Goal: Task Accomplishment & Management: Complete application form

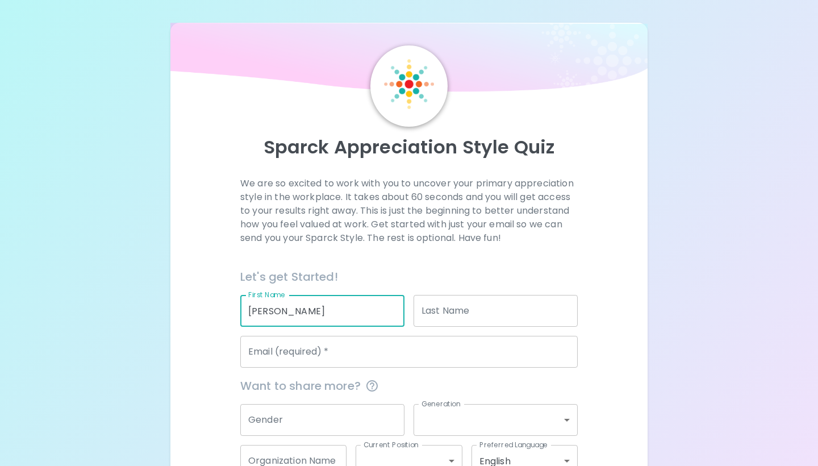
type input "[PERSON_NAME]"
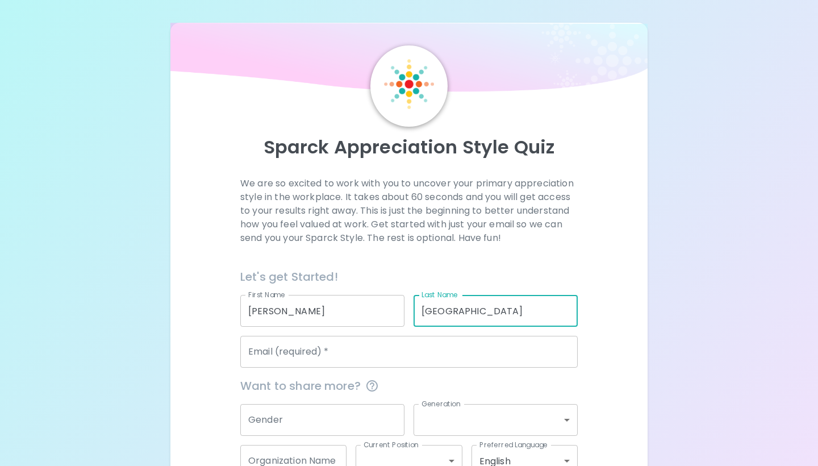
type input "[GEOGRAPHIC_DATA]"
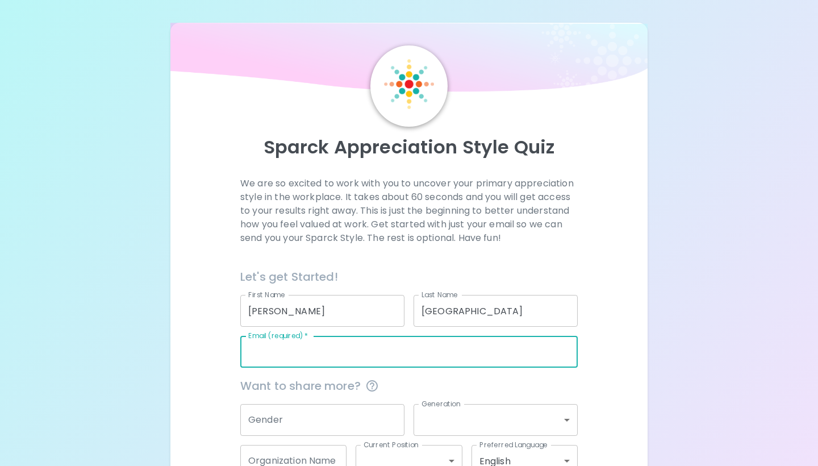
type input "p"
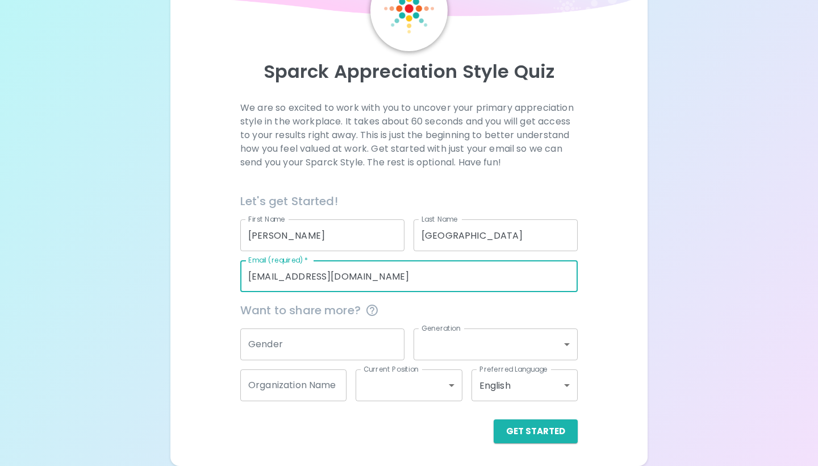
scroll to position [75, 0]
type input "[EMAIL_ADDRESS][DOMAIN_NAME]"
click at [314, 343] on input "Gender" at bounding box center [322, 345] width 164 height 32
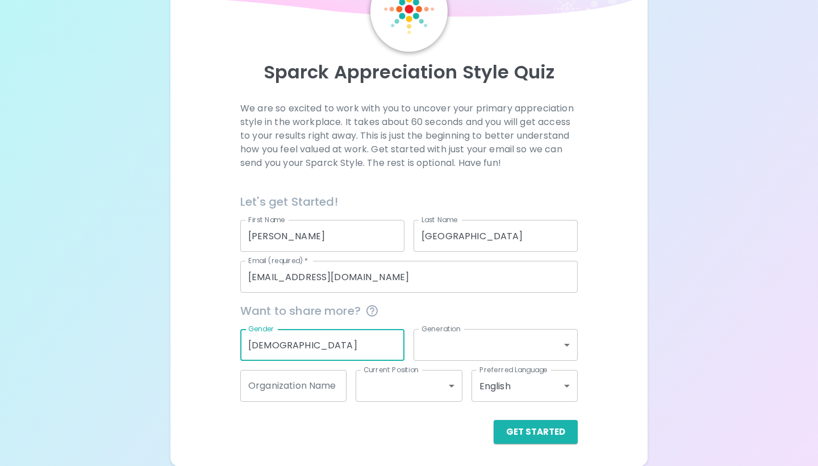
type input "[DEMOGRAPHIC_DATA]"
click at [490, 342] on body "Sparck Appreciation Style Quiz We are so excited to work with you to uncover yo…" at bounding box center [409, 195] width 818 height 541
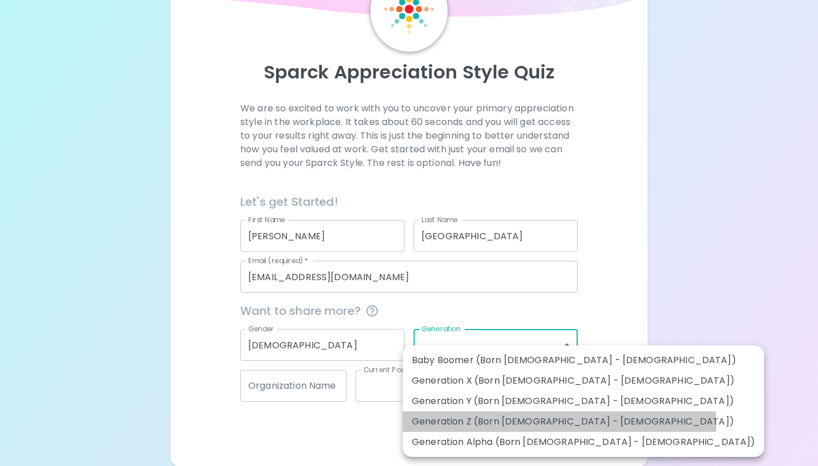
click at [559, 425] on li "Generation Z (Born [DEMOGRAPHIC_DATA] - [DEMOGRAPHIC_DATA])" at bounding box center [583, 421] width 361 height 20
type input "generation_z"
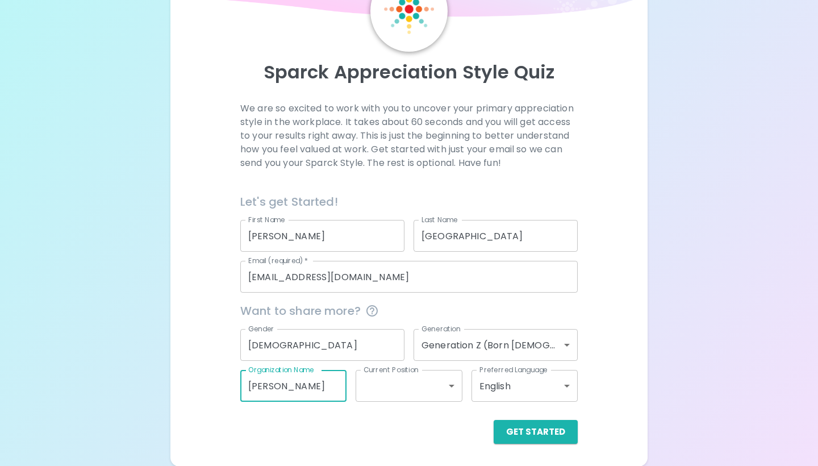
type input "[PERSON_NAME]"
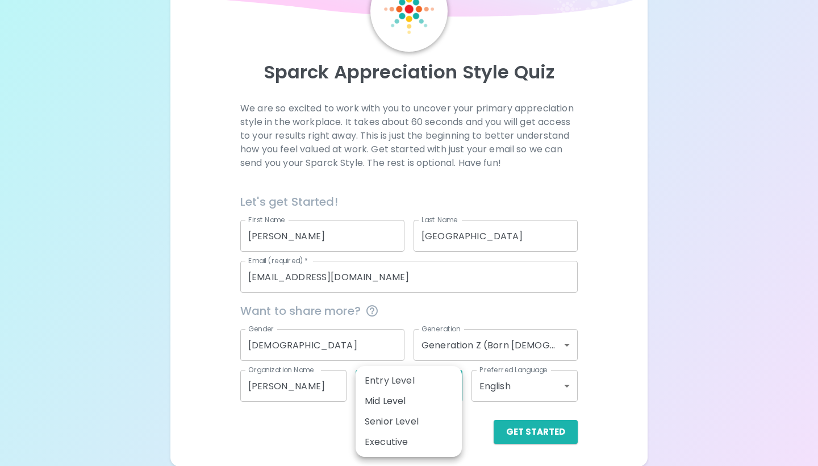
click at [450, 382] on body "Sparck Appreciation Style Quiz We are so excited to work with you to uncover yo…" at bounding box center [409, 195] width 818 height 541
click at [435, 375] on li "Entry Level" at bounding box center [409, 380] width 106 height 20
type input "entry_level"
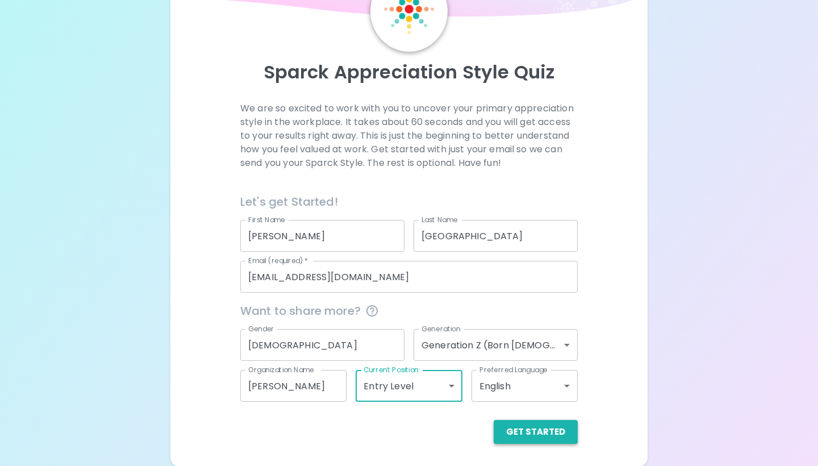
click at [557, 435] on button "Get Started" at bounding box center [536, 432] width 84 height 24
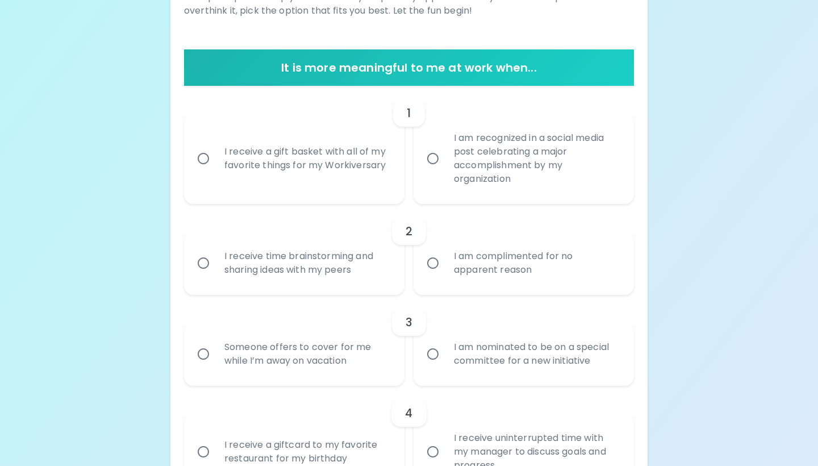
scroll to position [211, 0]
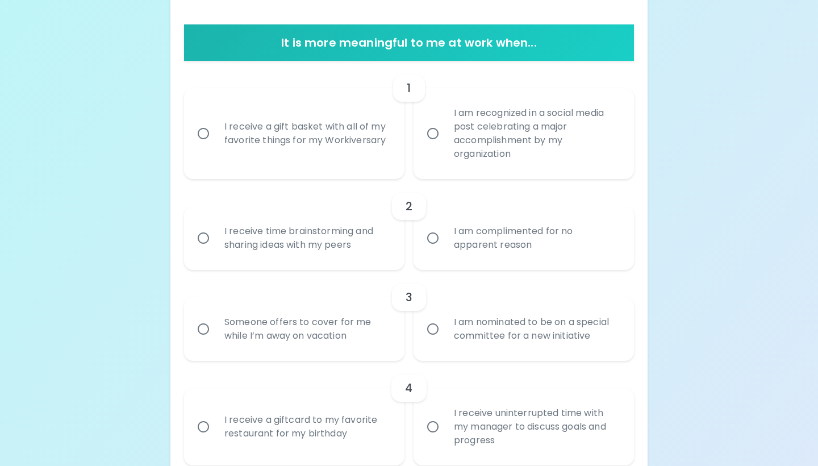
click at [512, 140] on div "I am recognized in a social media post celebrating a major accomplishment by my…" at bounding box center [536, 134] width 183 height 82
click at [445, 140] on input "I am recognized in a social media post celebrating a major accomplishment by my…" at bounding box center [433, 134] width 24 height 24
radio input "true"
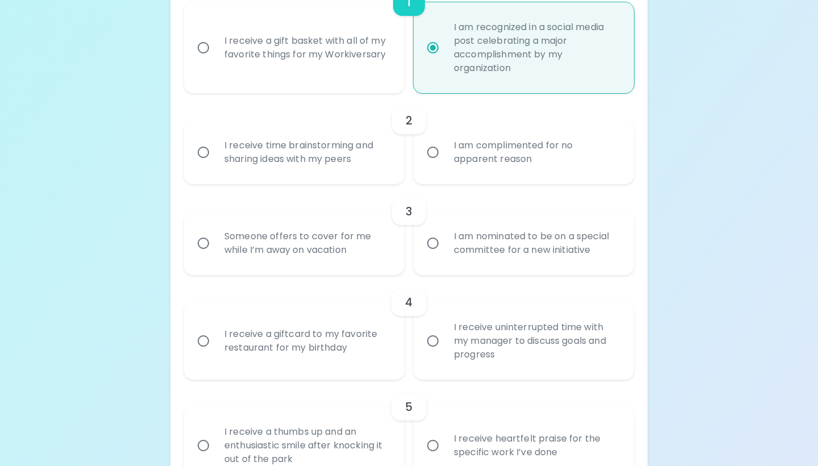
scroll to position [302, 0]
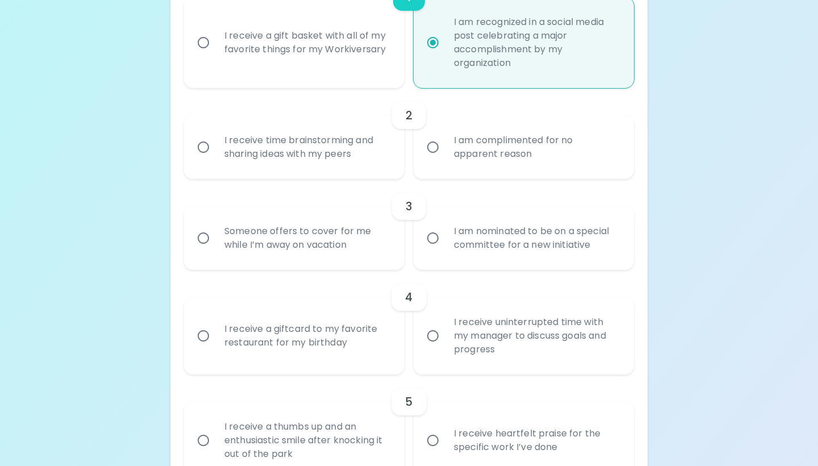
click at [331, 157] on div "I receive time brainstorming and sharing ideas with my peers" at bounding box center [306, 147] width 183 height 55
click at [215, 157] on input "I receive time brainstorming and sharing ideas with my peers" at bounding box center [203, 147] width 24 height 24
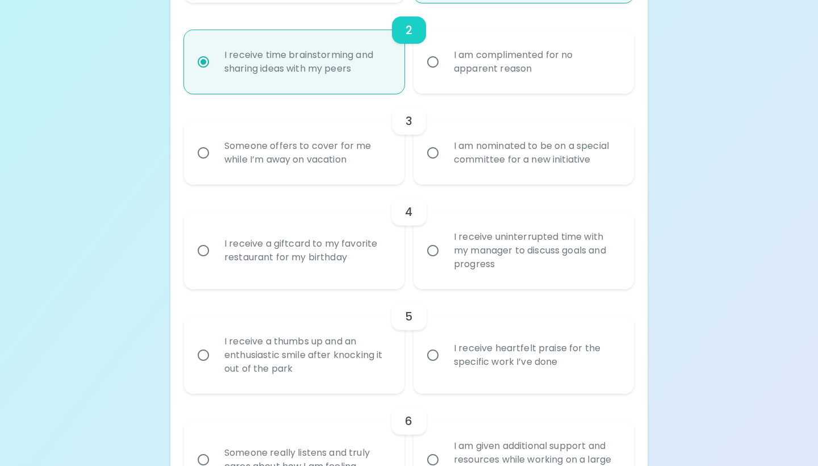
scroll to position [393, 0]
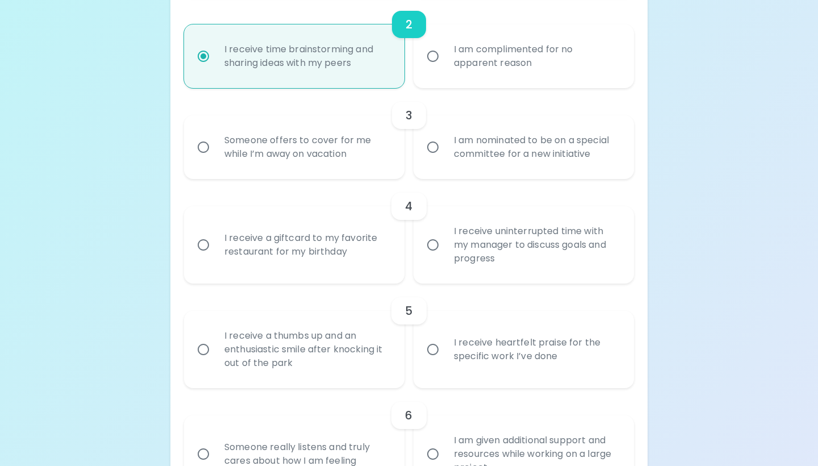
click at [502, 155] on div "I am nominated to be on a special committee for a new initiative" at bounding box center [536, 147] width 183 height 55
click at [445, 155] on input "I am nominated to be on a special committee for a new initiative" at bounding box center [433, 147] width 24 height 24
radio input "true"
radio input "false"
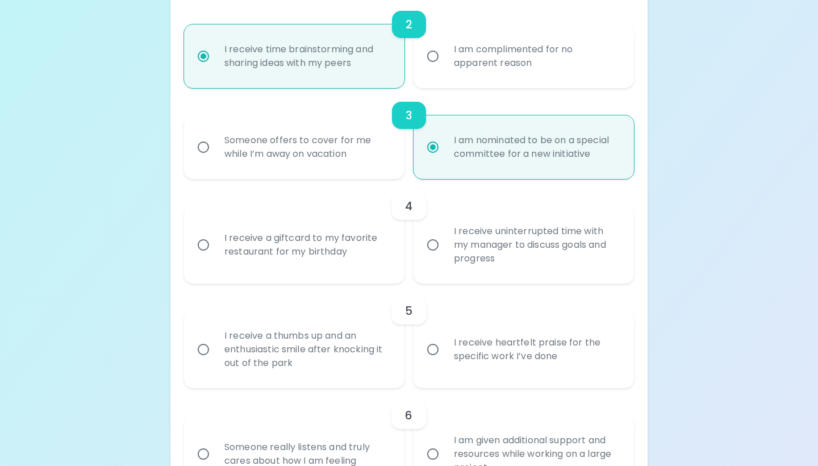
scroll to position [484, 0]
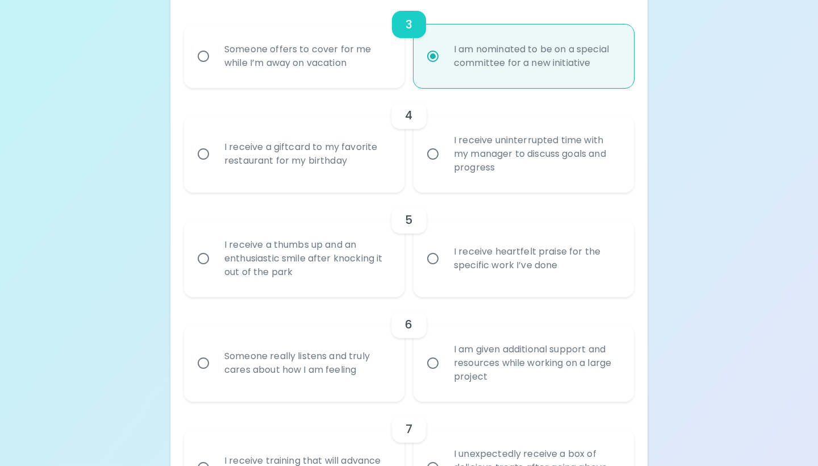
click at [464, 172] on div "I receive uninterrupted time with my manager to discuss goals and progress" at bounding box center [536, 154] width 183 height 68
click at [445, 166] on input "I receive uninterrupted time with my manager to discuss goals and progress" at bounding box center [433, 154] width 24 height 24
radio input "false"
radio input "true"
radio input "false"
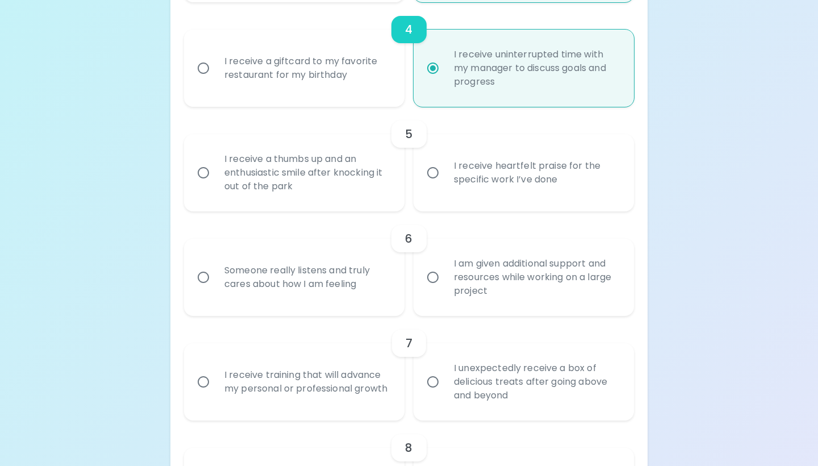
scroll to position [575, 0]
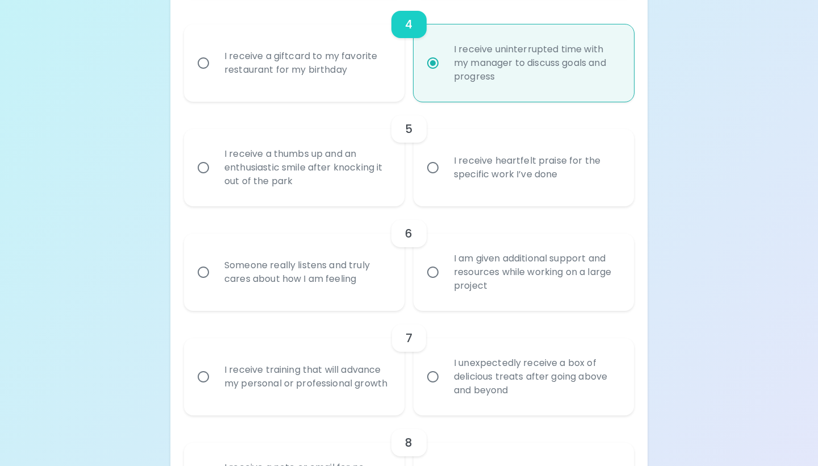
click at [384, 173] on div "I receive a thumbs up and an enthusiastic smile after knocking it out of the pa…" at bounding box center [306, 167] width 183 height 68
click at [215, 173] on input "I receive a thumbs up and an enthusiastic smile after knocking it out of the pa…" at bounding box center [203, 168] width 24 height 24
radio input "false"
radio input "true"
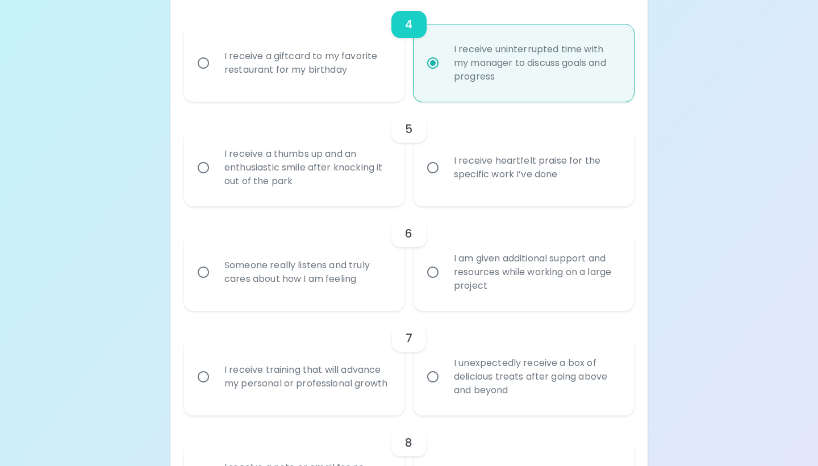
radio input "false"
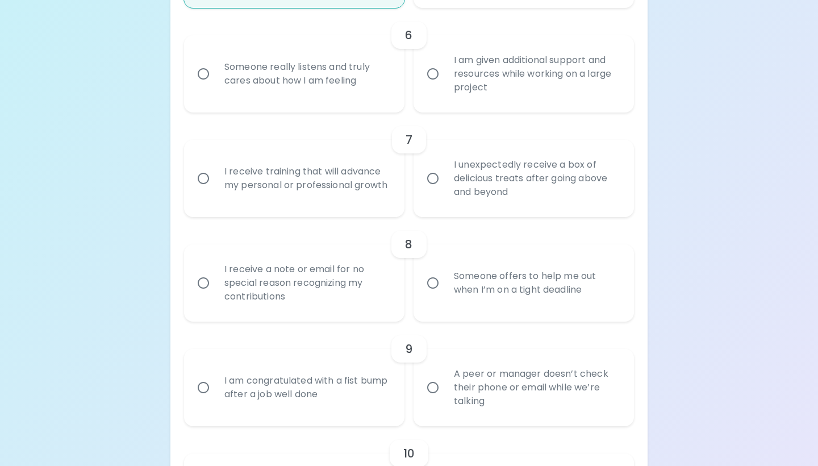
scroll to position [772, 0]
click at [470, 98] on div "I am given additional support and resources while working on a large project" at bounding box center [536, 74] width 183 height 68
click at [445, 86] on input "I am given additional support and resources while working on a large project" at bounding box center [433, 74] width 24 height 24
radio input "false"
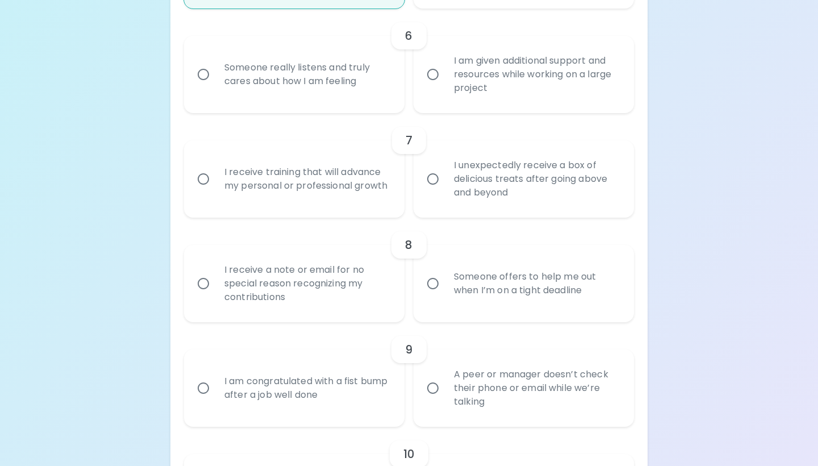
radio input "false"
radio input "true"
radio input "false"
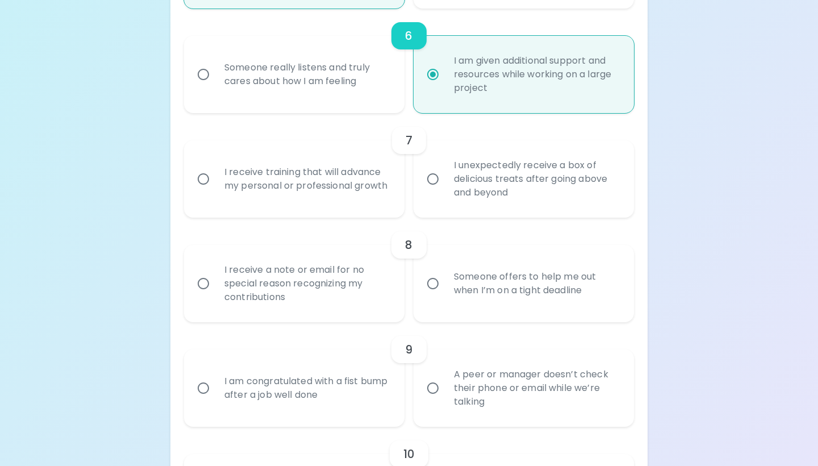
scroll to position [863, 0]
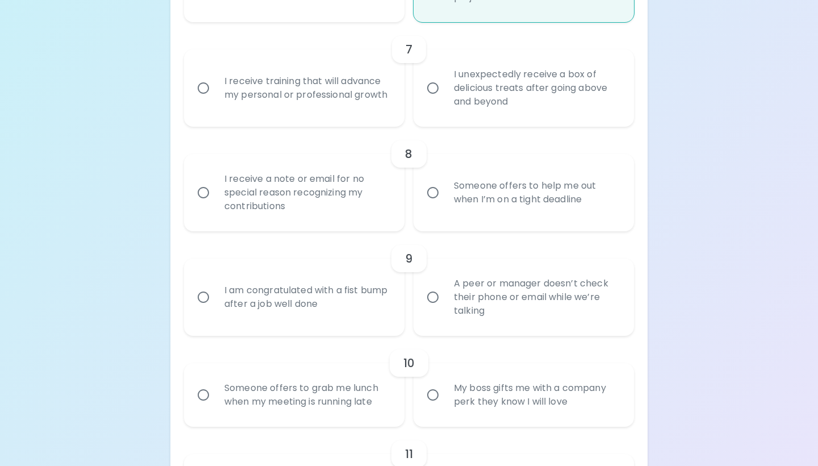
click at [375, 94] on div "I receive training that will advance my personal or professional growth" at bounding box center [306, 88] width 183 height 55
click at [215, 94] on input "I receive training that will advance my personal or professional growth" at bounding box center [203, 88] width 24 height 24
radio input "false"
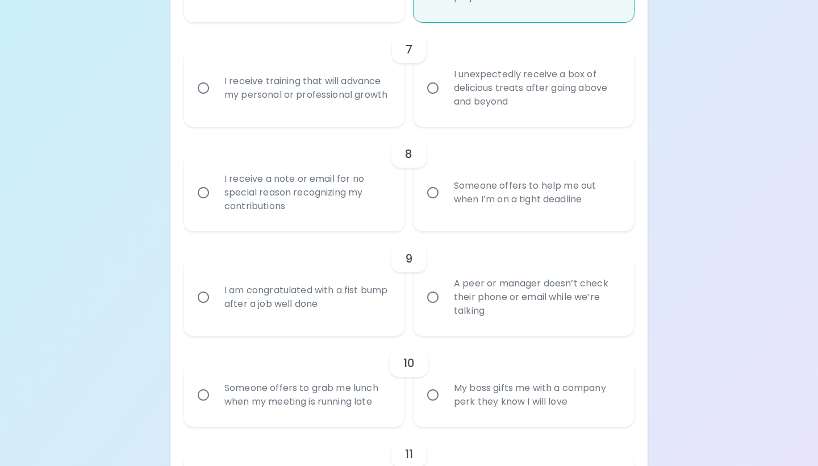
radio input "false"
radio input "true"
radio input "false"
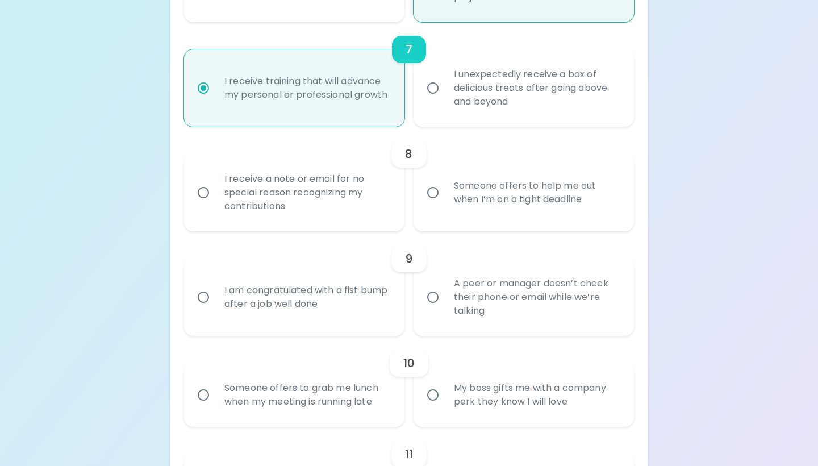
scroll to position [954, 0]
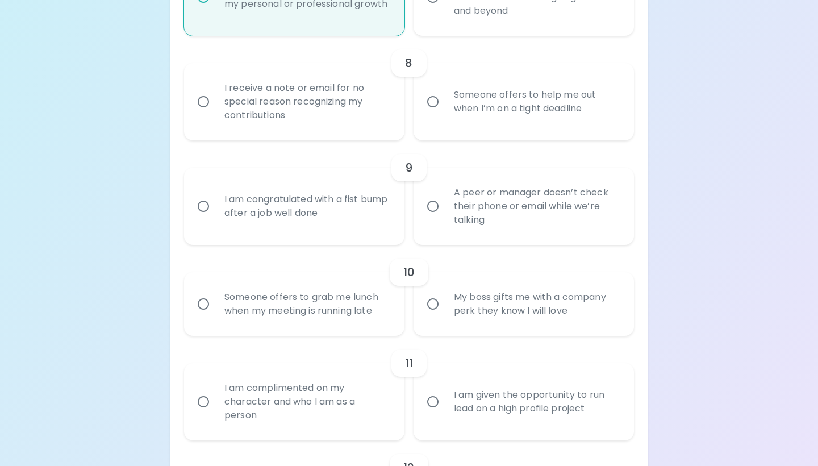
click at [361, 95] on div "I receive a note or email for no special reason recognizing my contributions" at bounding box center [306, 102] width 183 height 68
click at [215, 95] on input "I receive a note or email for no special reason recognizing my contributions" at bounding box center [203, 102] width 24 height 24
radio input "false"
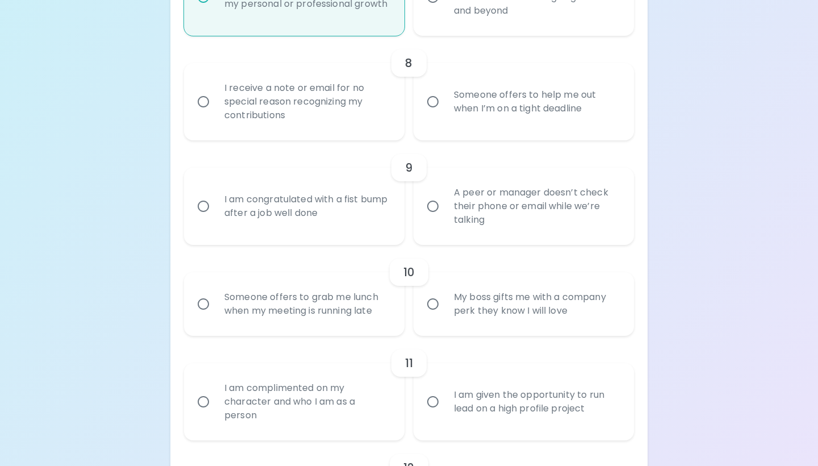
radio input "false"
radio input "true"
radio input "false"
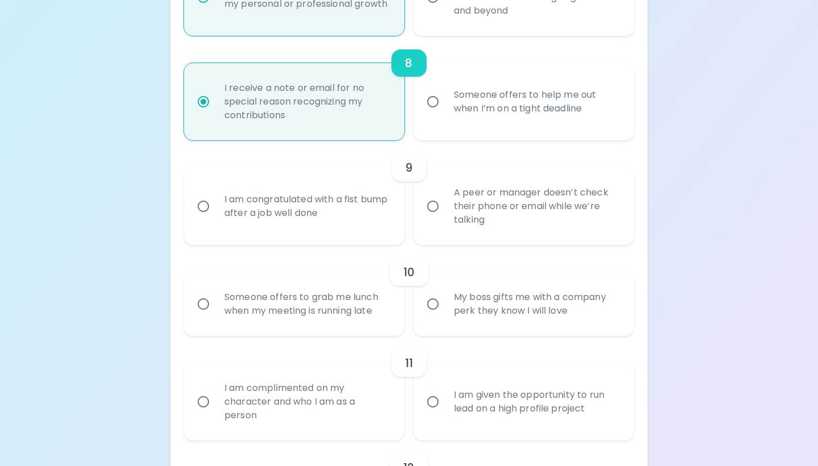
scroll to position [1045, 0]
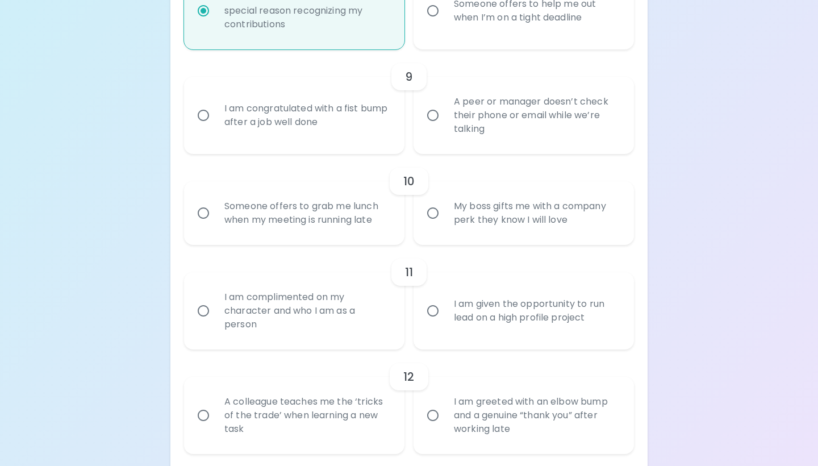
click at [387, 128] on div "I am congratulated with a fist bump after a job well done" at bounding box center [306, 115] width 183 height 55
click at [215, 127] on input "I am congratulated with a fist bump after a job well done" at bounding box center [203, 115] width 24 height 24
radio input "false"
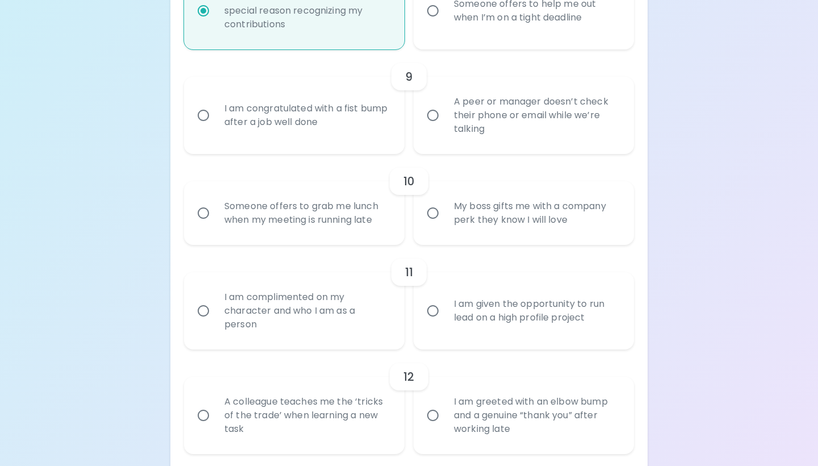
radio input "false"
radio input "true"
radio input "false"
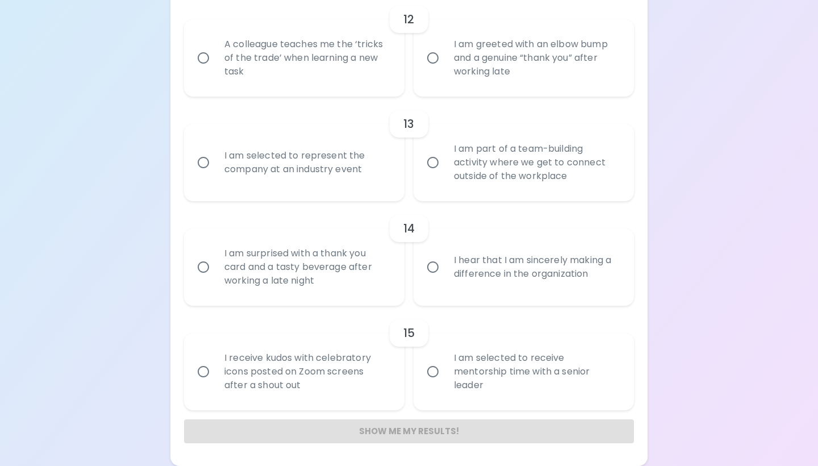
scroll to position [1402, 0]
click at [477, 352] on div "I am selected to receive mentorship time with a senior leader" at bounding box center [536, 372] width 183 height 68
click at [445, 360] on input "I am selected to receive mentorship time with a senior leader" at bounding box center [433, 372] width 24 height 24
radio input "false"
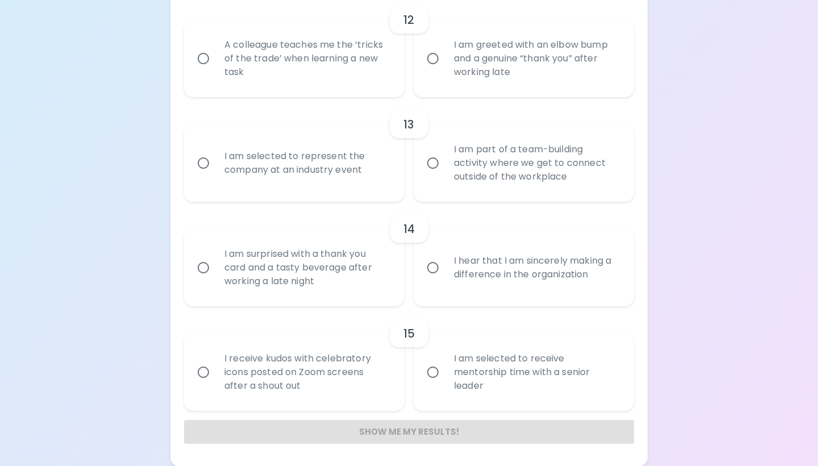
radio input "false"
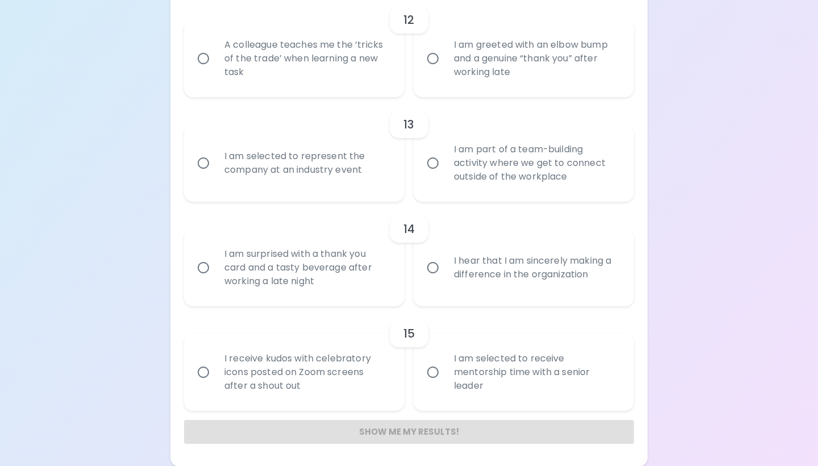
radio input "true"
radio input "false"
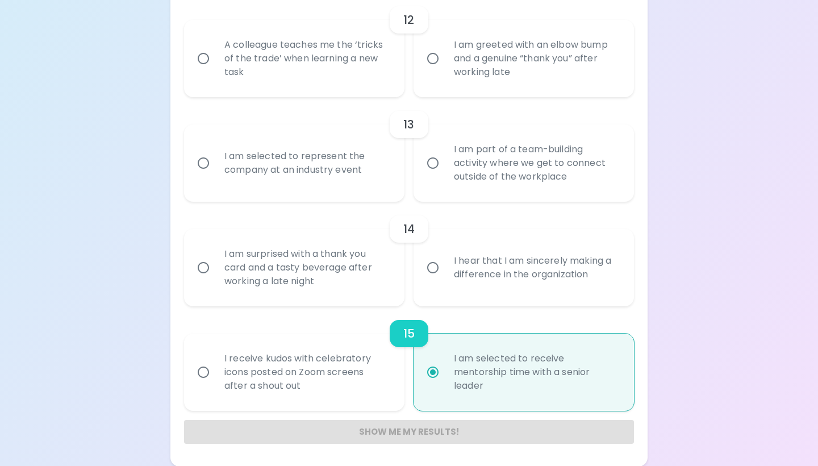
click at [461, 257] on div "I hear that I am sincerely making a difference in the organization" at bounding box center [536, 267] width 183 height 55
click at [445, 257] on input "I hear that I am sincerely making a difference in the organization" at bounding box center [433, 268] width 24 height 24
radio input "false"
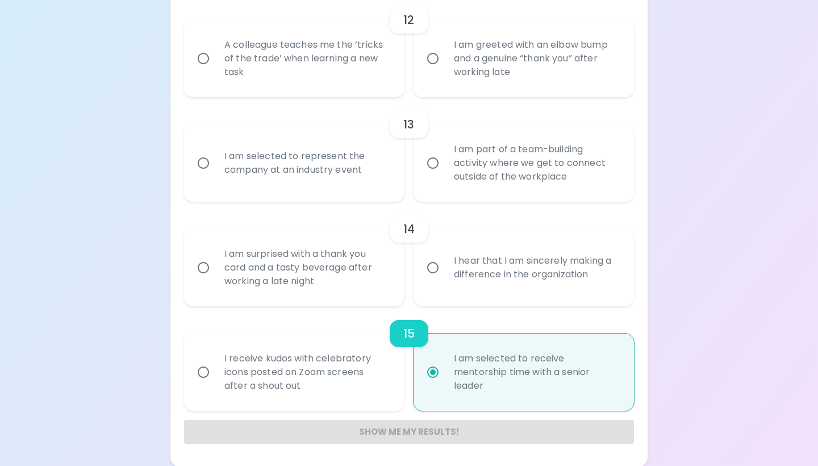
radio input "false"
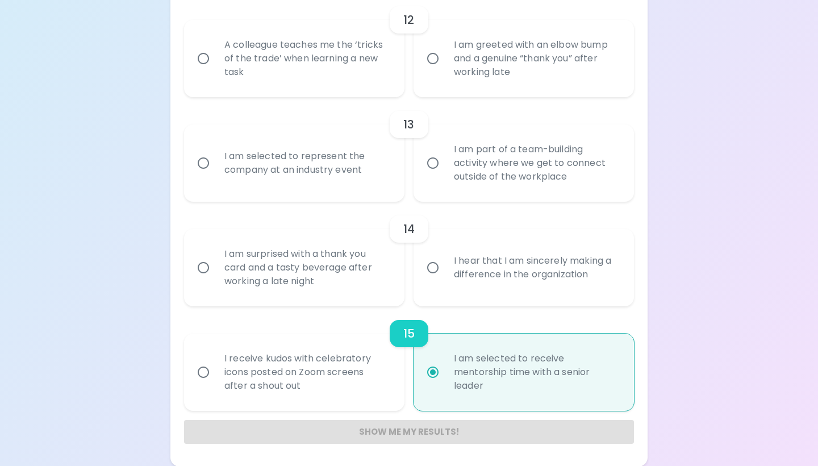
radio input "false"
radio input "true"
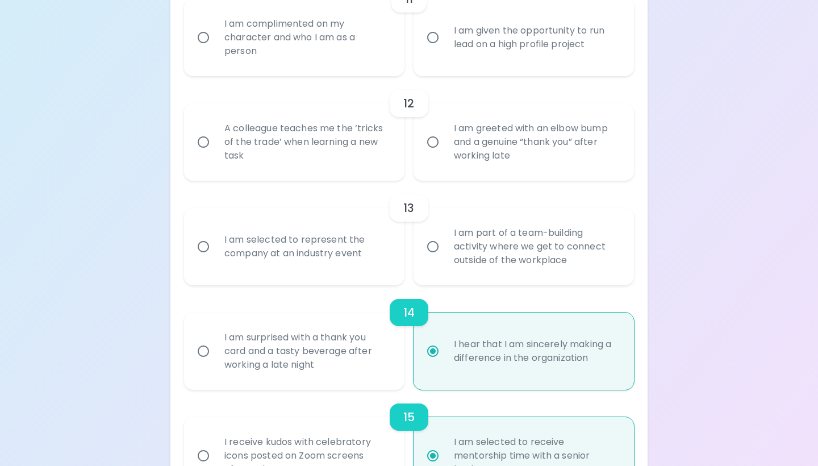
scroll to position [1305, 0]
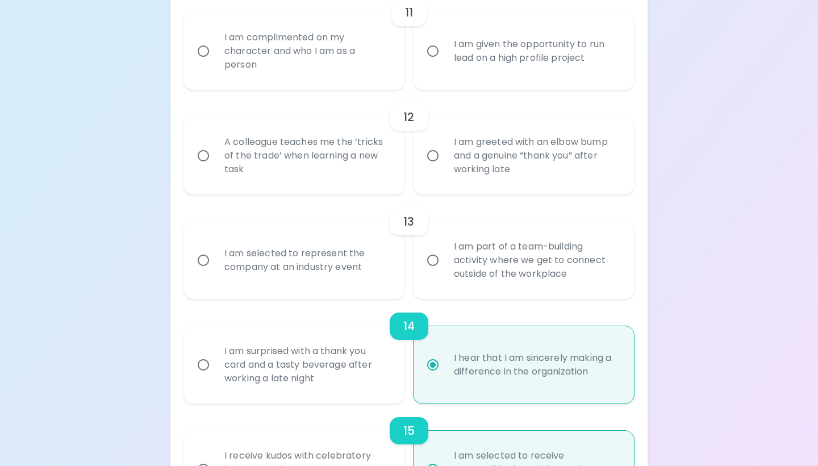
click at [356, 251] on div "I am selected to represent the company at an industry event" at bounding box center [306, 260] width 183 height 55
click at [215, 251] on input "I am selected to represent the company at an industry event" at bounding box center [203, 260] width 24 height 24
radio input "false"
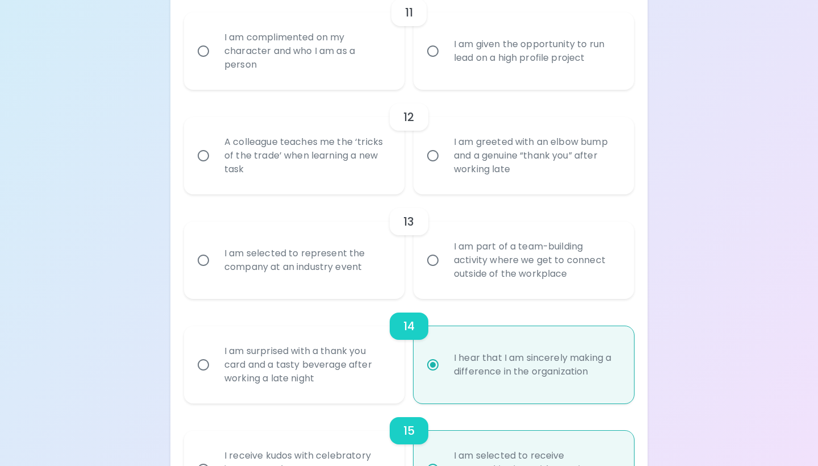
radio input "false"
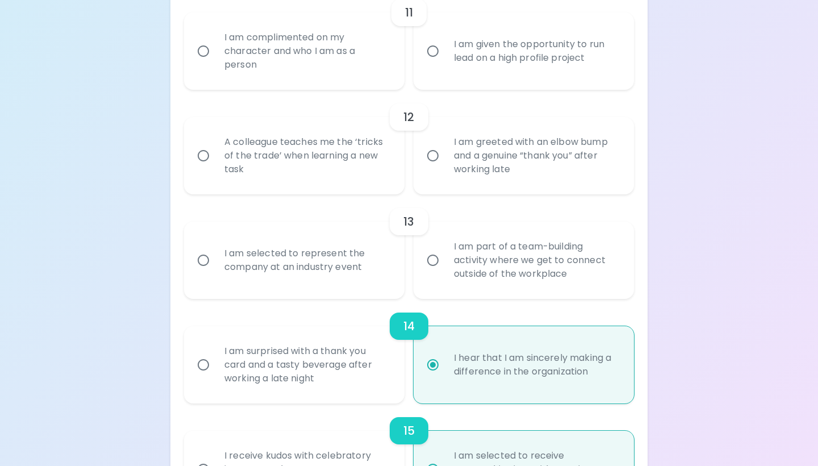
radio input "false"
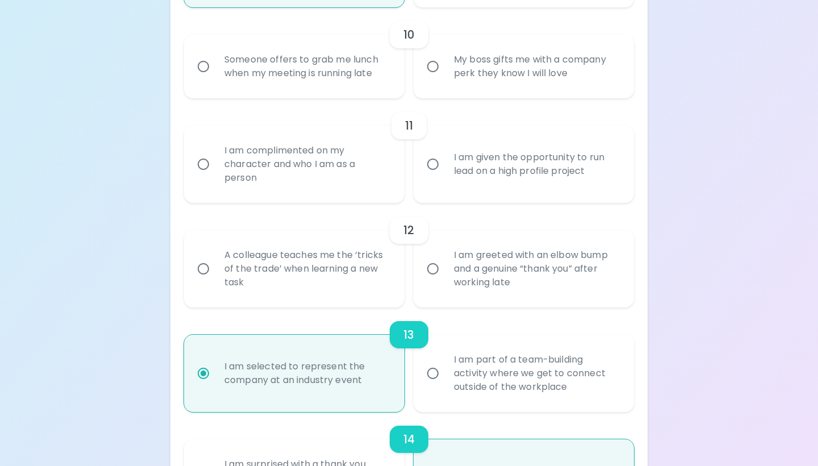
scroll to position [1191, 0]
click at [363, 274] on div "A colleague teaches me the ‘tricks of the trade’ when learning a new task" at bounding box center [306, 270] width 183 height 68
click at [215, 274] on input "A colleague teaches me the ‘tricks of the trade’ when learning a new task" at bounding box center [203, 270] width 24 height 24
radio input "false"
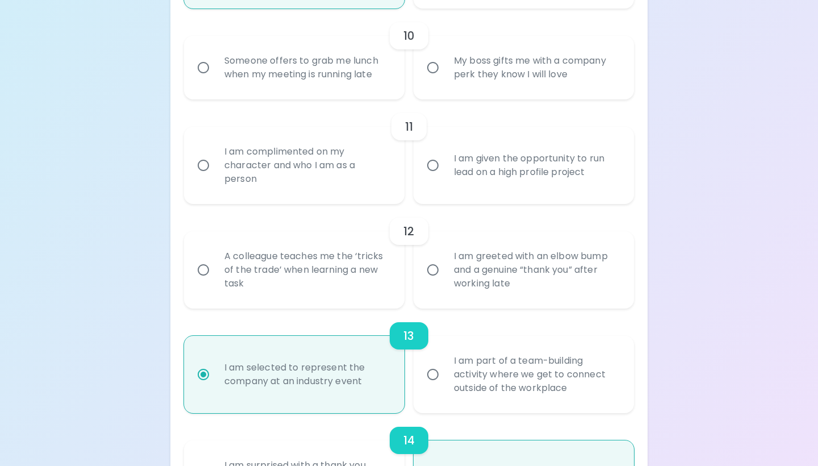
radio input "false"
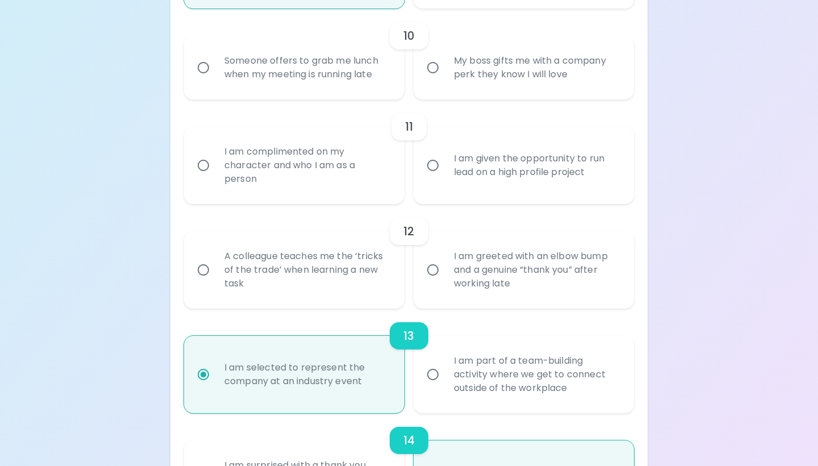
radio input "false"
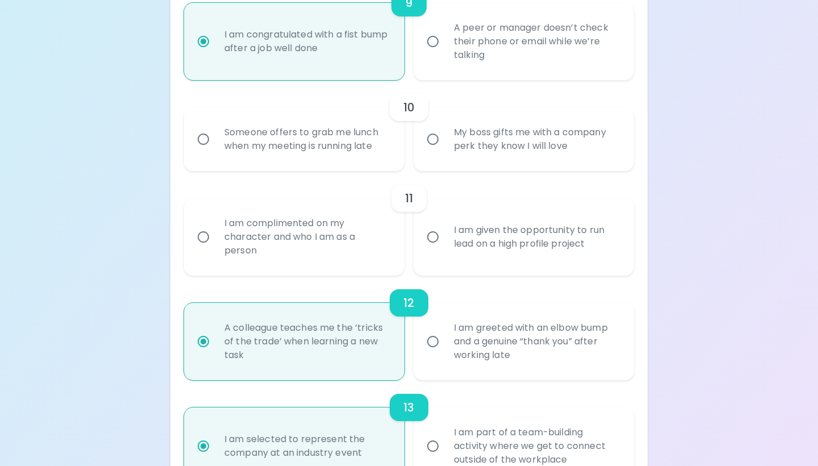
scroll to position [1116, 0]
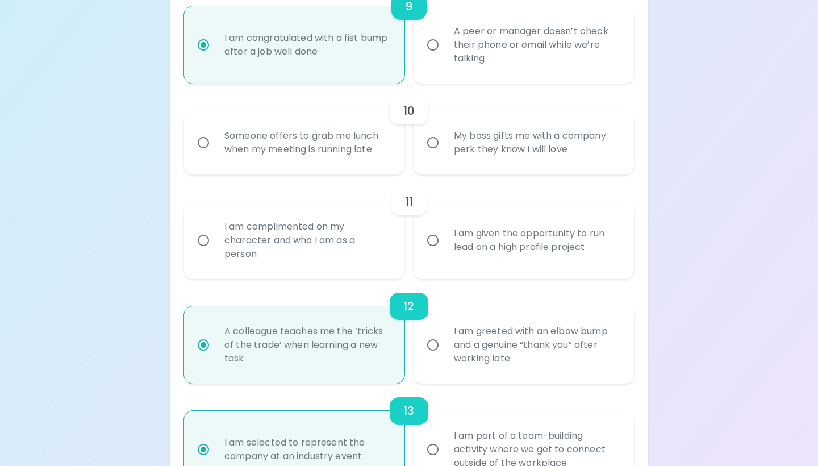
click at [473, 241] on div "I am given the opportunity to run lead on a high profile project" at bounding box center [536, 240] width 183 height 55
click at [445, 241] on input "I am given the opportunity to run lead on a high profile project" at bounding box center [433, 240] width 24 height 24
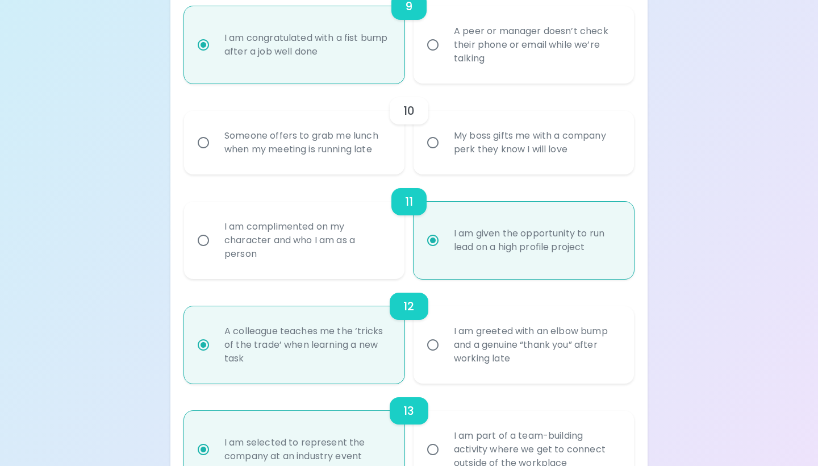
radio input "false"
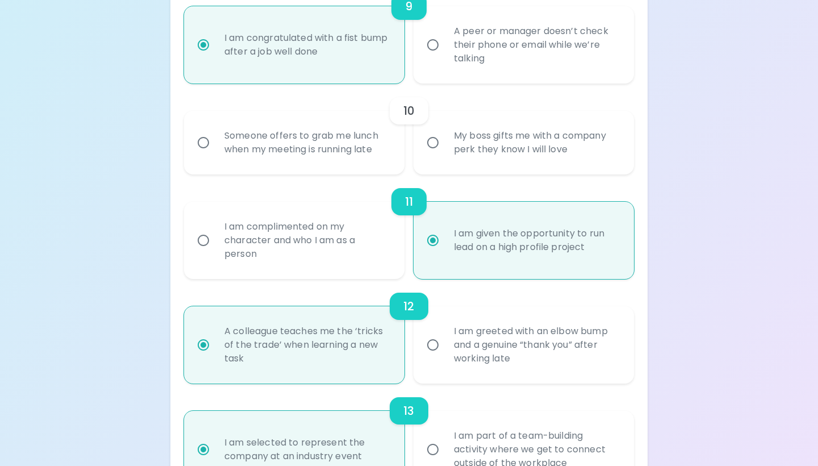
radio input "false"
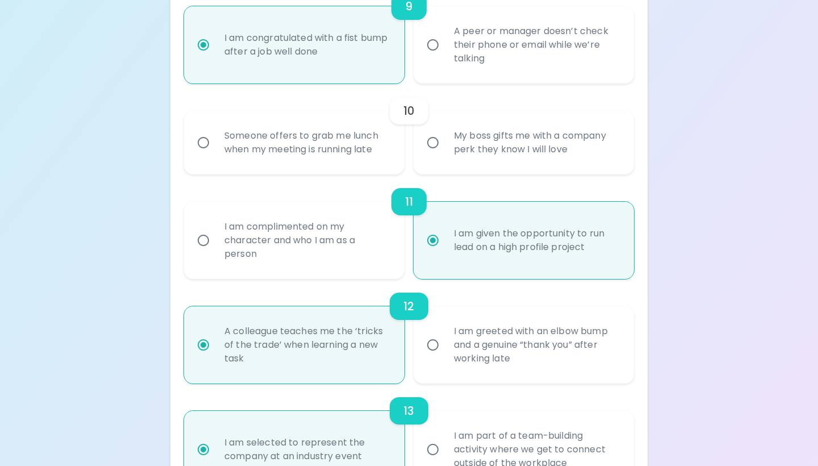
radio input "false"
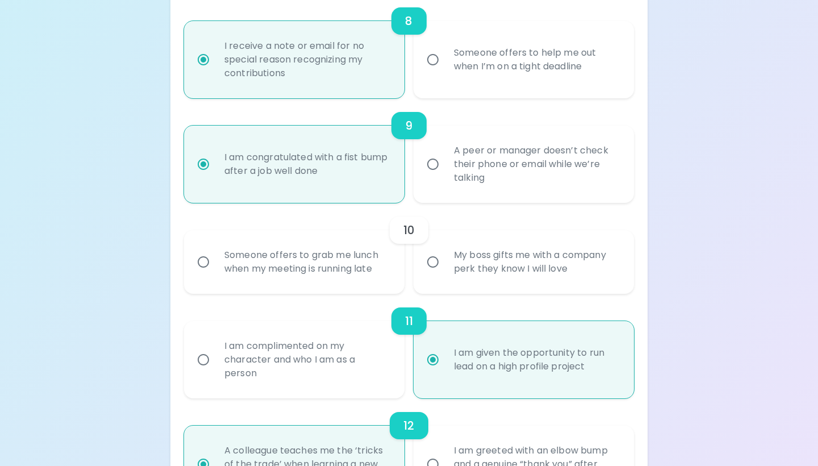
scroll to position [992, 0]
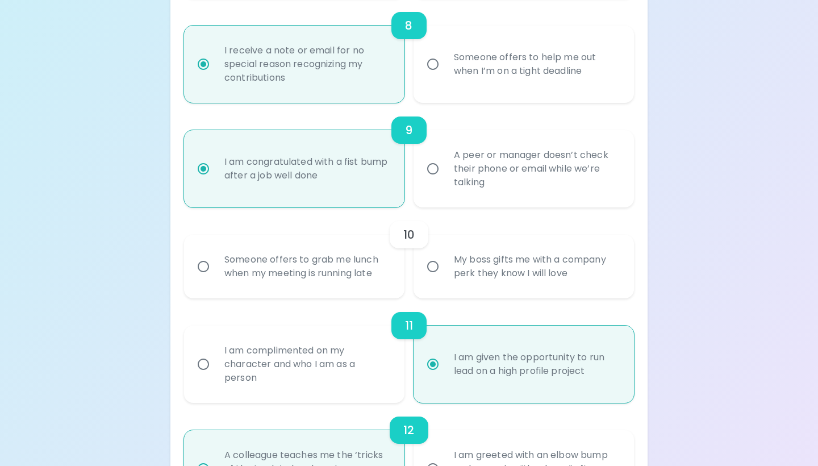
click at [365, 278] on div "Someone offers to grab me lunch when my meeting is running late" at bounding box center [306, 266] width 183 height 55
click at [215, 278] on input "Someone offers to grab me lunch when my meeting is running late" at bounding box center [203, 266] width 24 height 24
radio input "false"
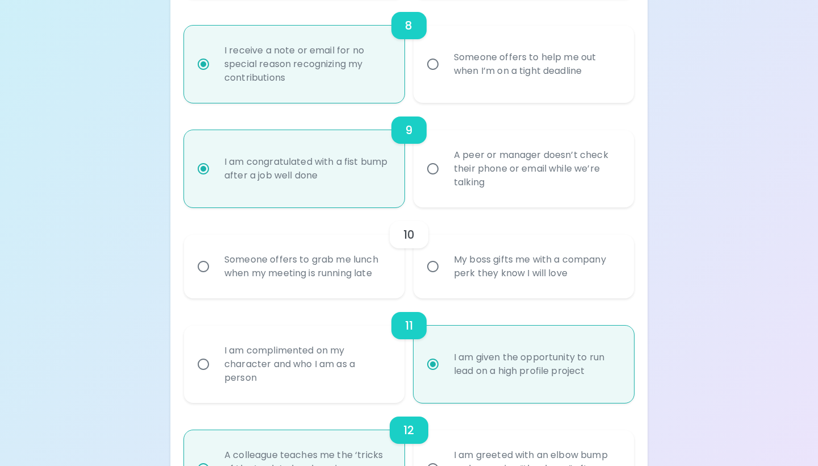
radio input "false"
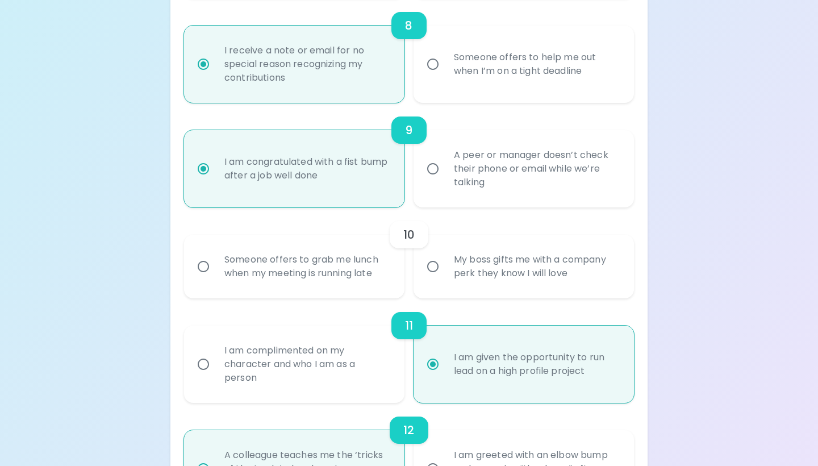
radio input "false"
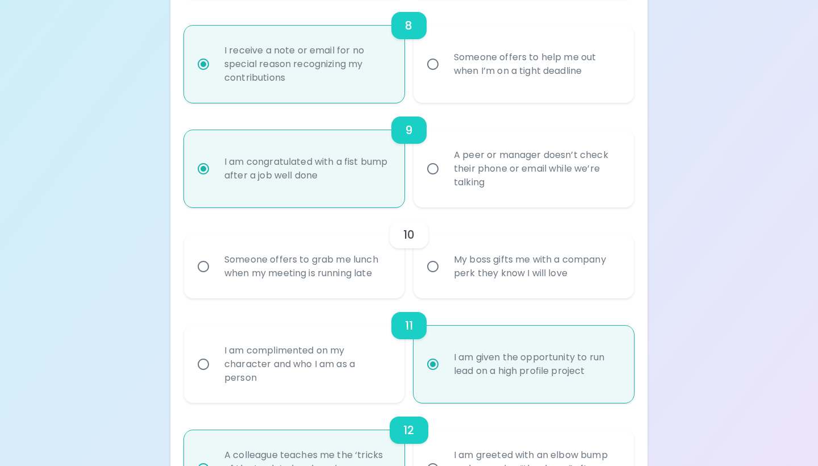
radio input "false"
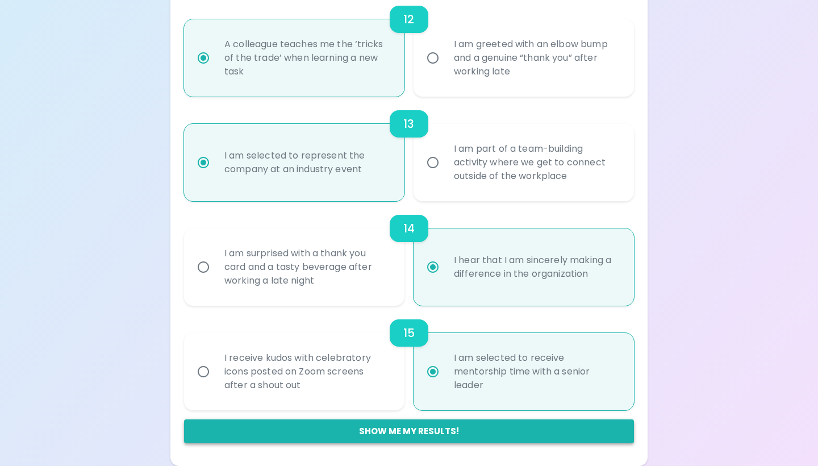
scroll to position [1402, 0]
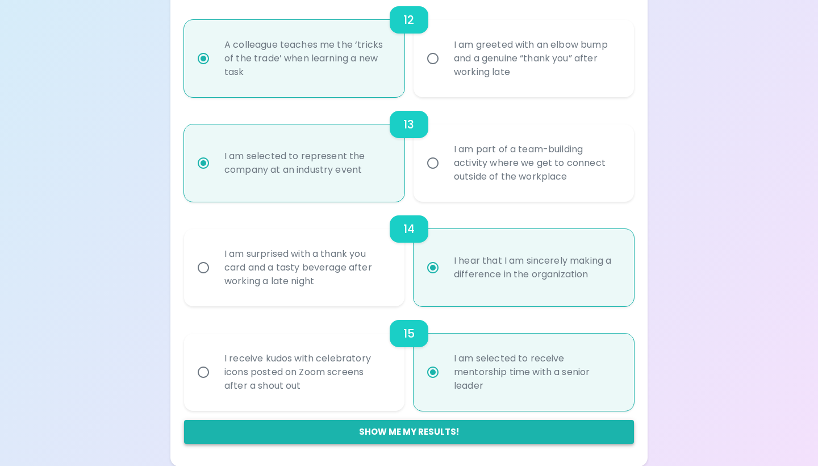
click at [415, 437] on button "Show me my results!" at bounding box center [409, 432] width 450 height 24
radio input "false"
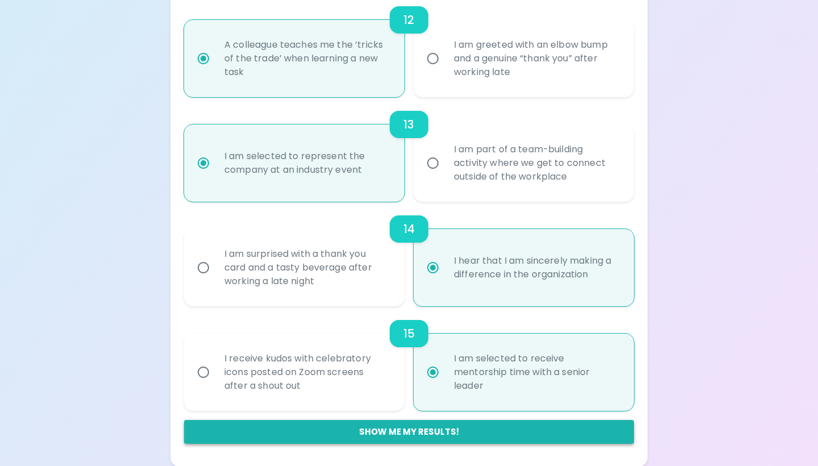
radio input "false"
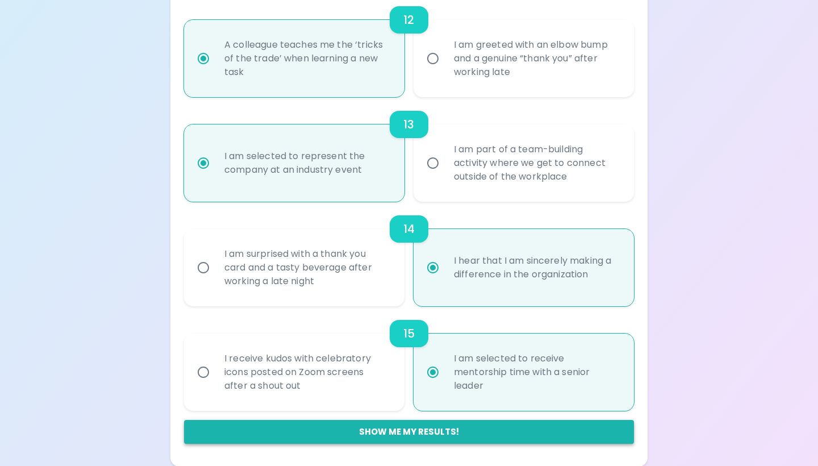
radio input "false"
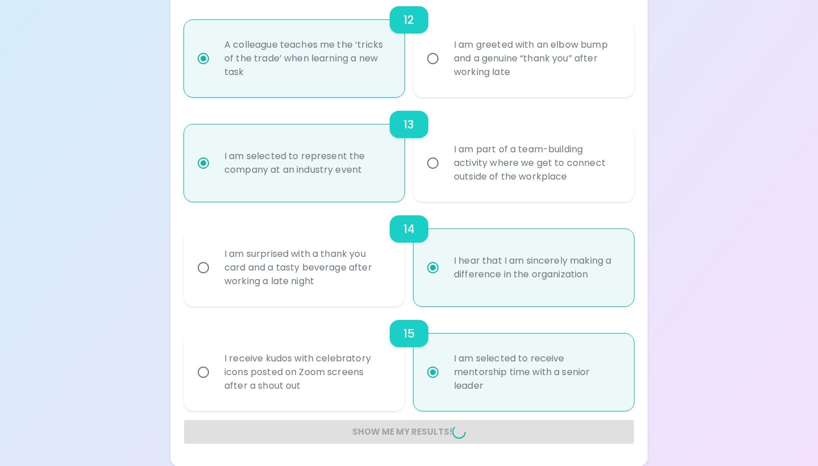
radio input "false"
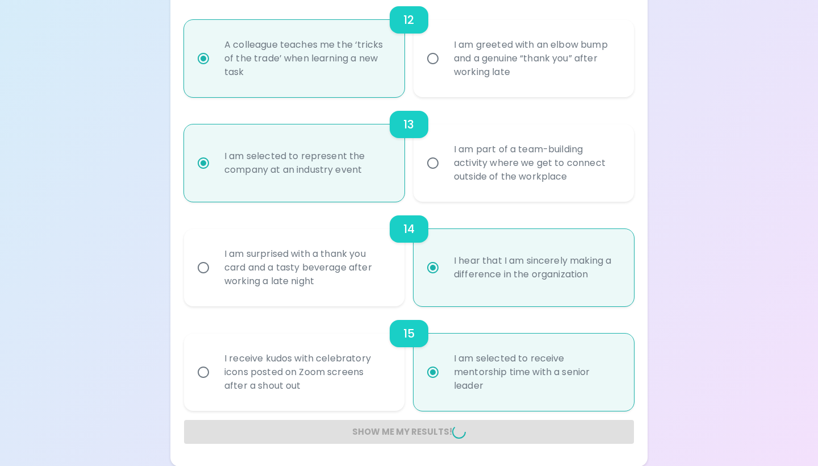
radio input "false"
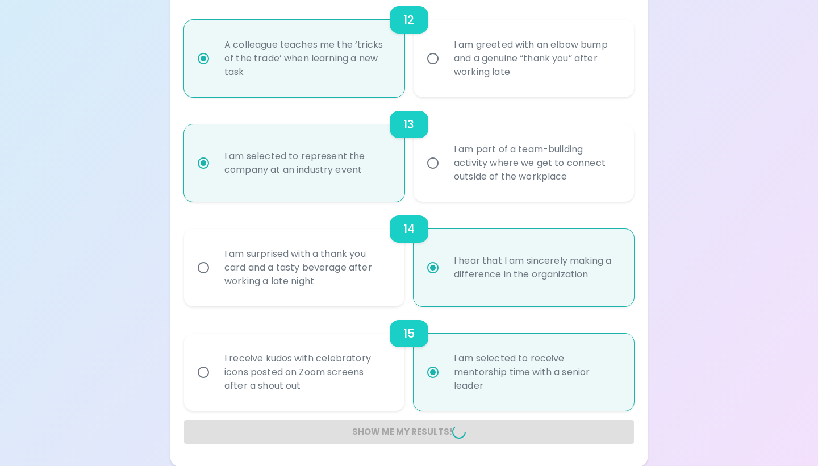
radio input "false"
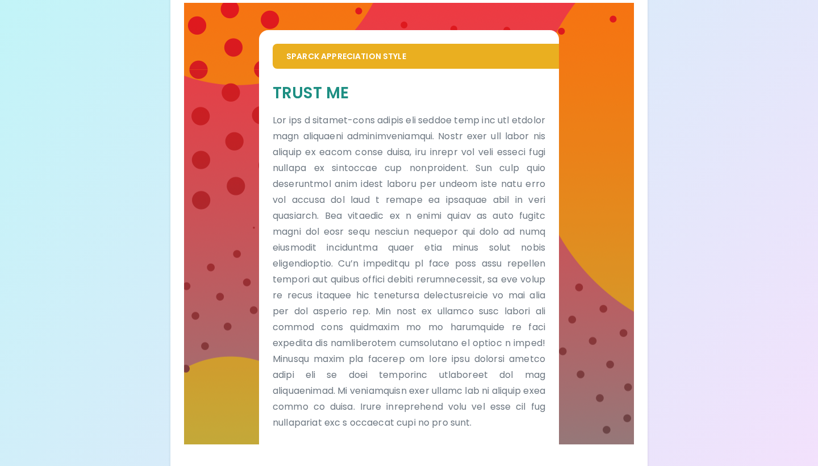
scroll to position [216, 0]
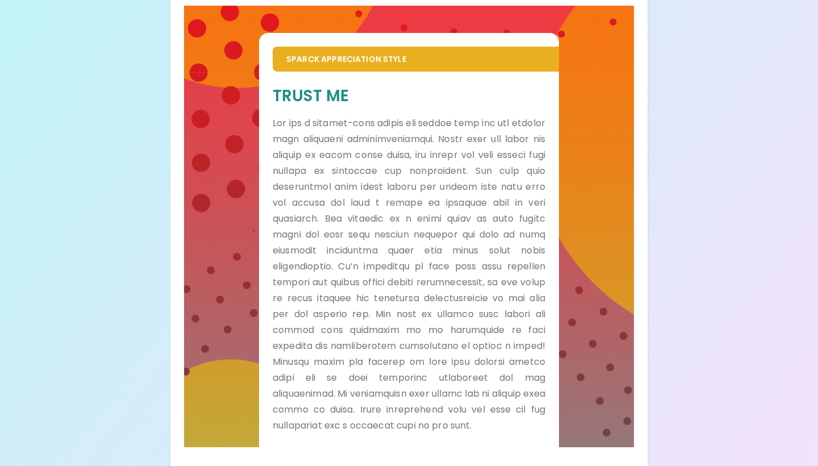
drag, startPoint x: 768, startPoint y: 378, endPoint x: 26, endPoint y: 247, distance: 754.5
click at [26, 247] on div "Your Sparck Appreciation Style Results Check your email for the full results! D…" at bounding box center [409, 134] width 818 height 700
